Goal: Task Accomplishment & Management: Manage account settings

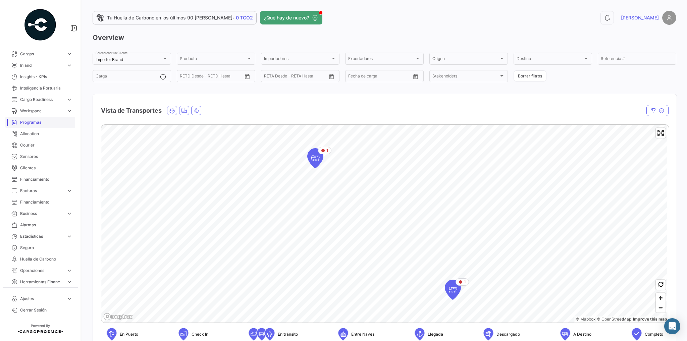
scroll to position [42, 0]
click at [43, 296] on span "Ajustes" at bounding box center [42, 299] width 44 height 6
click at [40, 193] on link "Usuarios" at bounding box center [45, 194] width 60 height 10
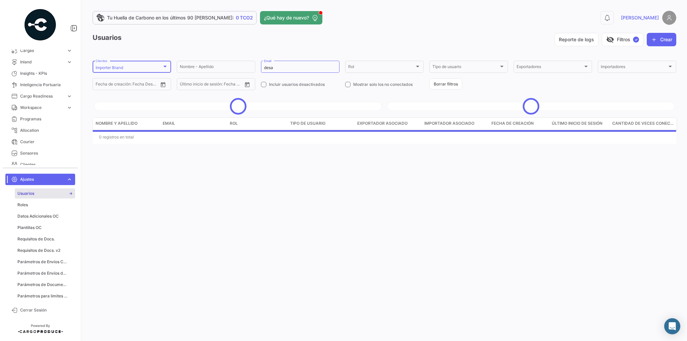
click at [166, 66] on div at bounding box center [164, 67] width 3 height 2
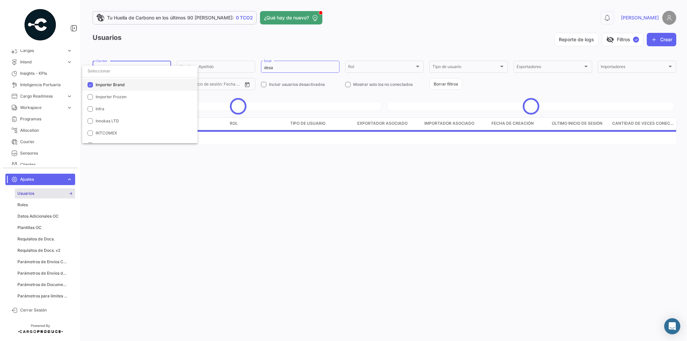
click at [90, 83] on mat-pseudo-checkbox at bounding box center [90, 84] width 5 height 5
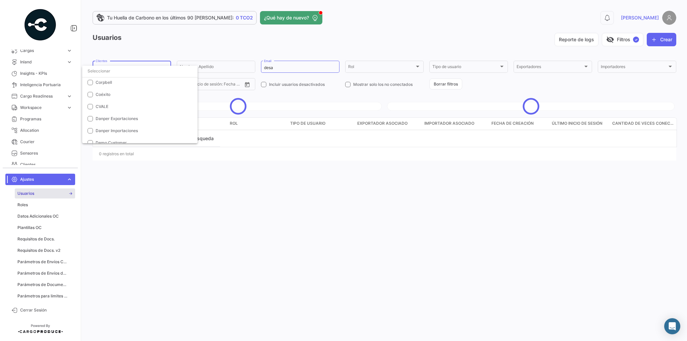
scroll to position [586, 0]
click at [200, 39] on div at bounding box center [343, 170] width 687 height 341
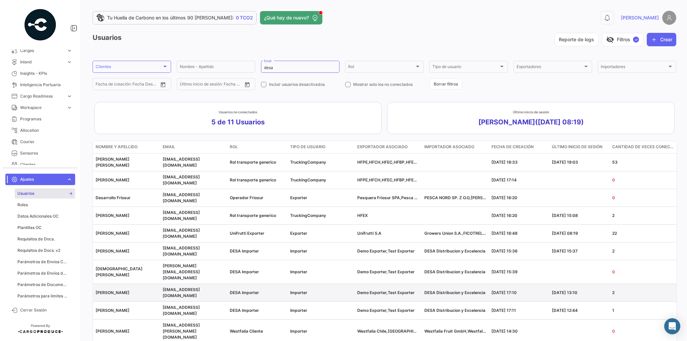
drag, startPoint x: 551, startPoint y: 271, endPoint x: 594, endPoint y: 271, distance: 42.6
click at [594, 284] on datatable-body-cell "[DATE] 13:10" at bounding box center [579, 292] width 60 height 17
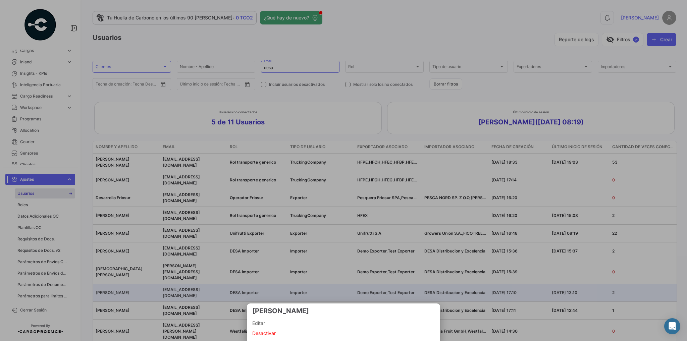
click at [483, 324] on div at bounding box center [343, 170] width 687 height 341
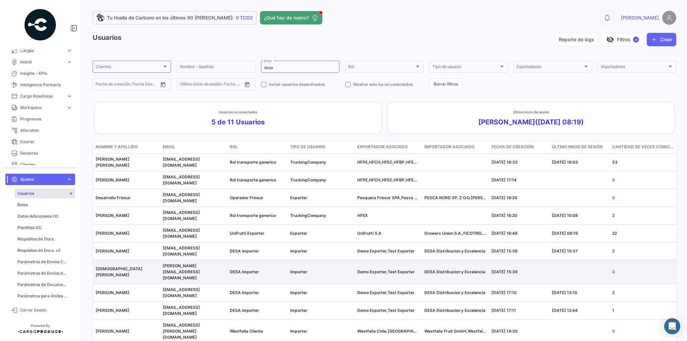
scroll to position [0, 0]
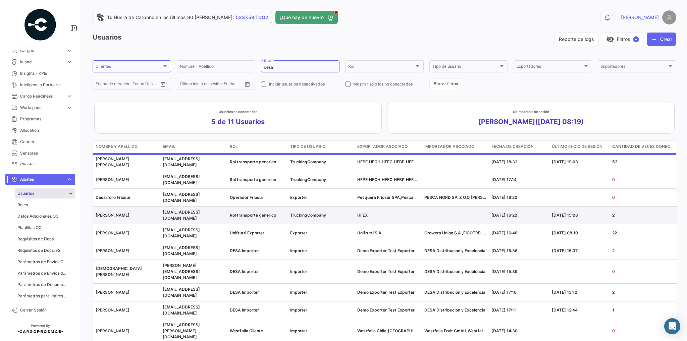
scroll to position [0, 0]
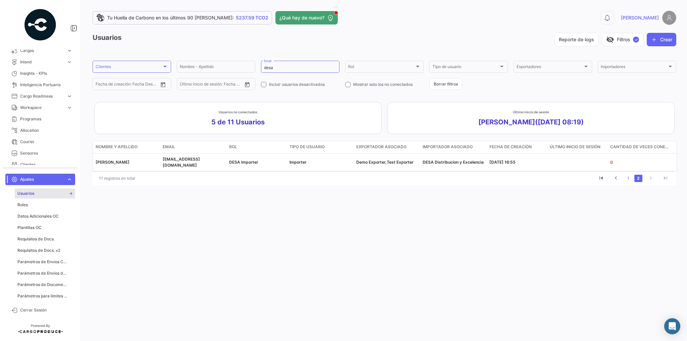
click at [432, 220] on div "Tu Huella de Carbono en los últimos 90 [PERSON_NAME]: 5237.59 TCO2 ¿Qué hay de …" at bounding box center [385, 170] width 606 height 341
drag, startPoint x: 285, startPoint y: 68, endPoint x: 252, endPoint y: 73, distance: 33.5
click at [0, 0] on div "Nombre - Apellido desa Email Rol Rol Tipo de usuario Tipo de usuario Exportador…" at bounding box center [0, 0] width 0 height 0
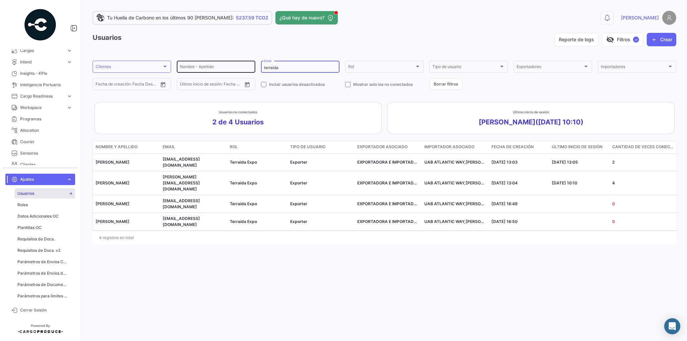
drag, startPoint x: 283, startPoint y: 68, endPoint x: 235, endPoint y: 70, distance: 48.7
click at [0, 0] on div "Nombre - Apellido terraida Email Rol Rol Tipo de usuario Tipo de usuario Export…" at bounding box center [0, 0] width 0 height 0
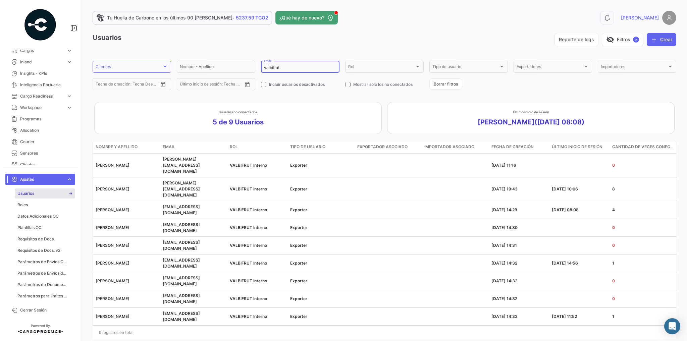
type input "valbifrut"
